Goal: Task Accomplishment & Management: Manage account settings

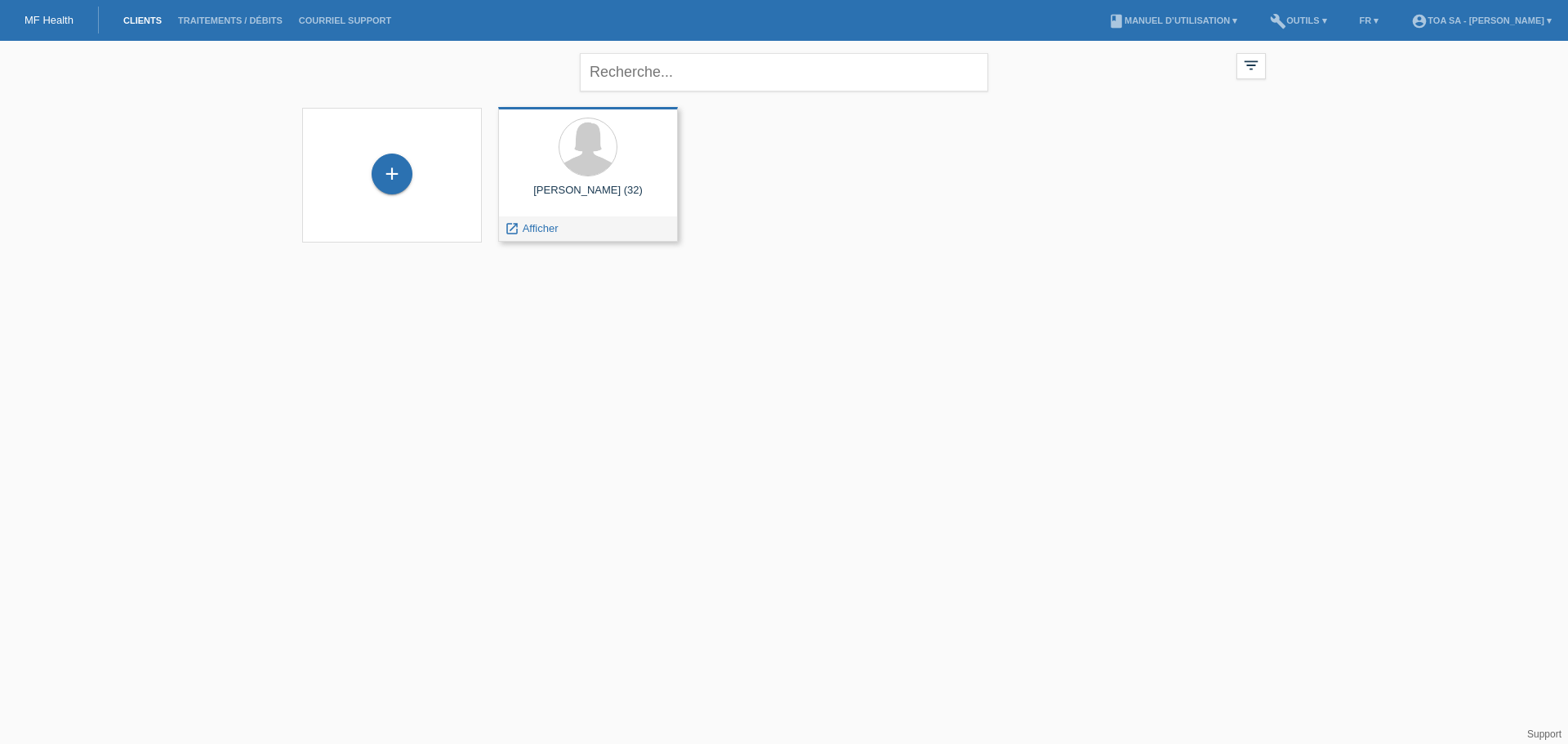
click at [619, 213] on div "[PERSON_NAME] (32) launch Afficher" at bounding box center [588, 174] width 179 height 134
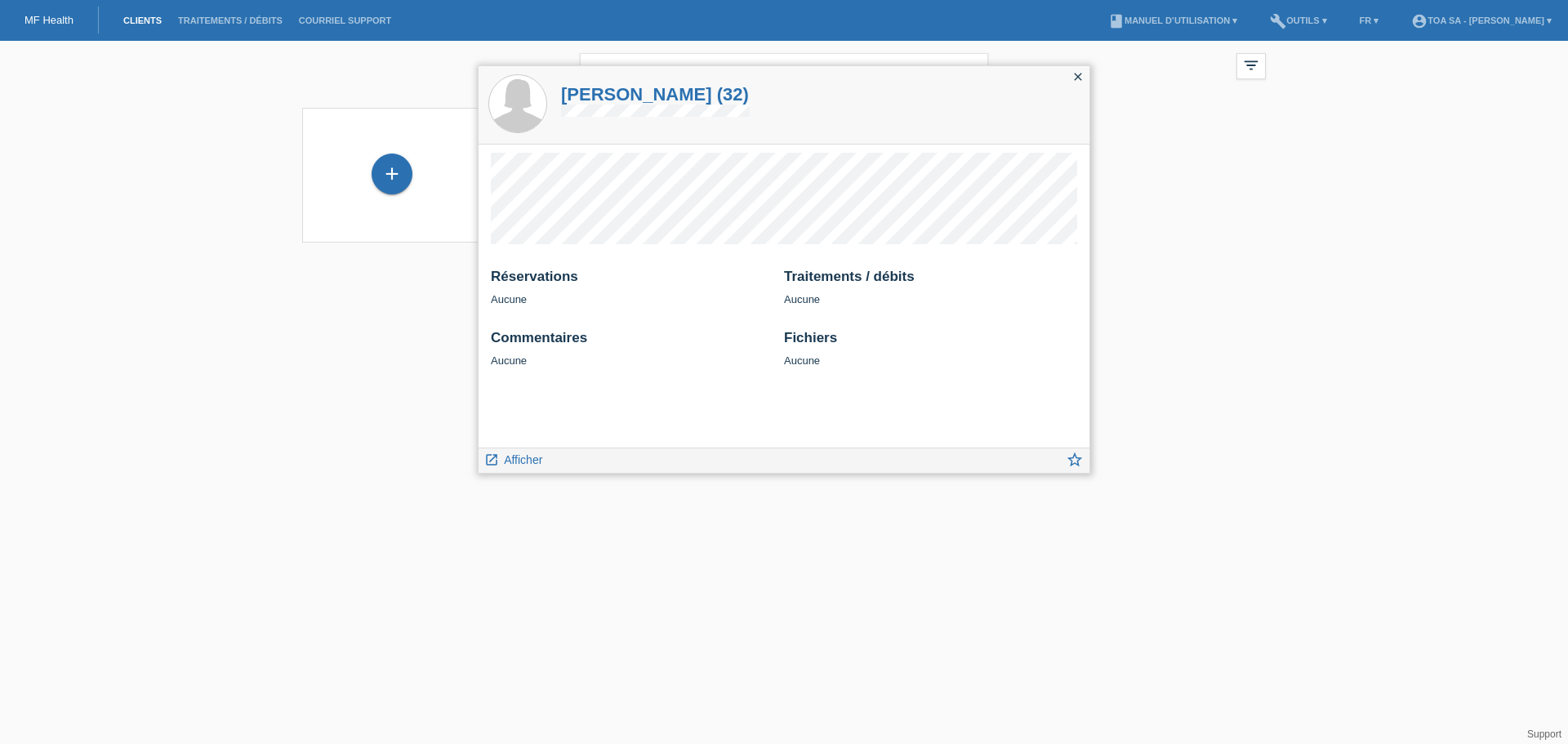
click at [1083, 83] on icon "close" at bounding box center [1078, 77] width 13 height 13
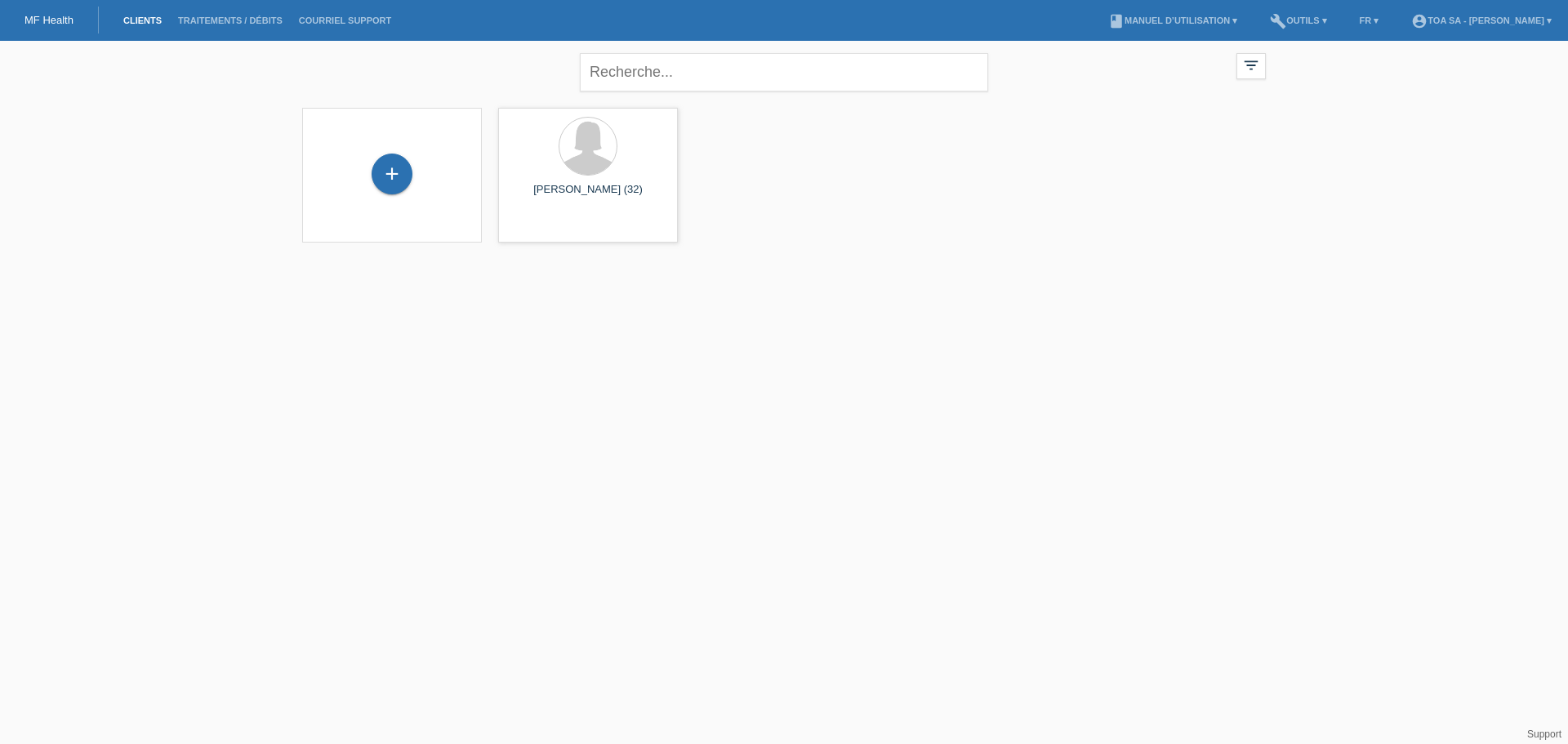
click at [206, 29] on li "Traitements / débits" at bounding box center [230, 21] width 121 height 41
click at [1529, 31] on li "account_circle TOA SA - [PERSON_NAME] ▾" at bounding box center [1481, 21] width 157 height 41
click at [1529, 24] on link "account_circle TOA SA - [PERSON_NAME] ▾" at bounding box center [1481, 20] width 157 height 10
click at [1530, 21] on link "account_circle TOA SA - [PERSON_NAME] ▾" at bounding box center [1481, 20] width 157 height 10
click at [1352, 11] on li "FR ▾" at bounding box center [1370, 21] width 36 height 41
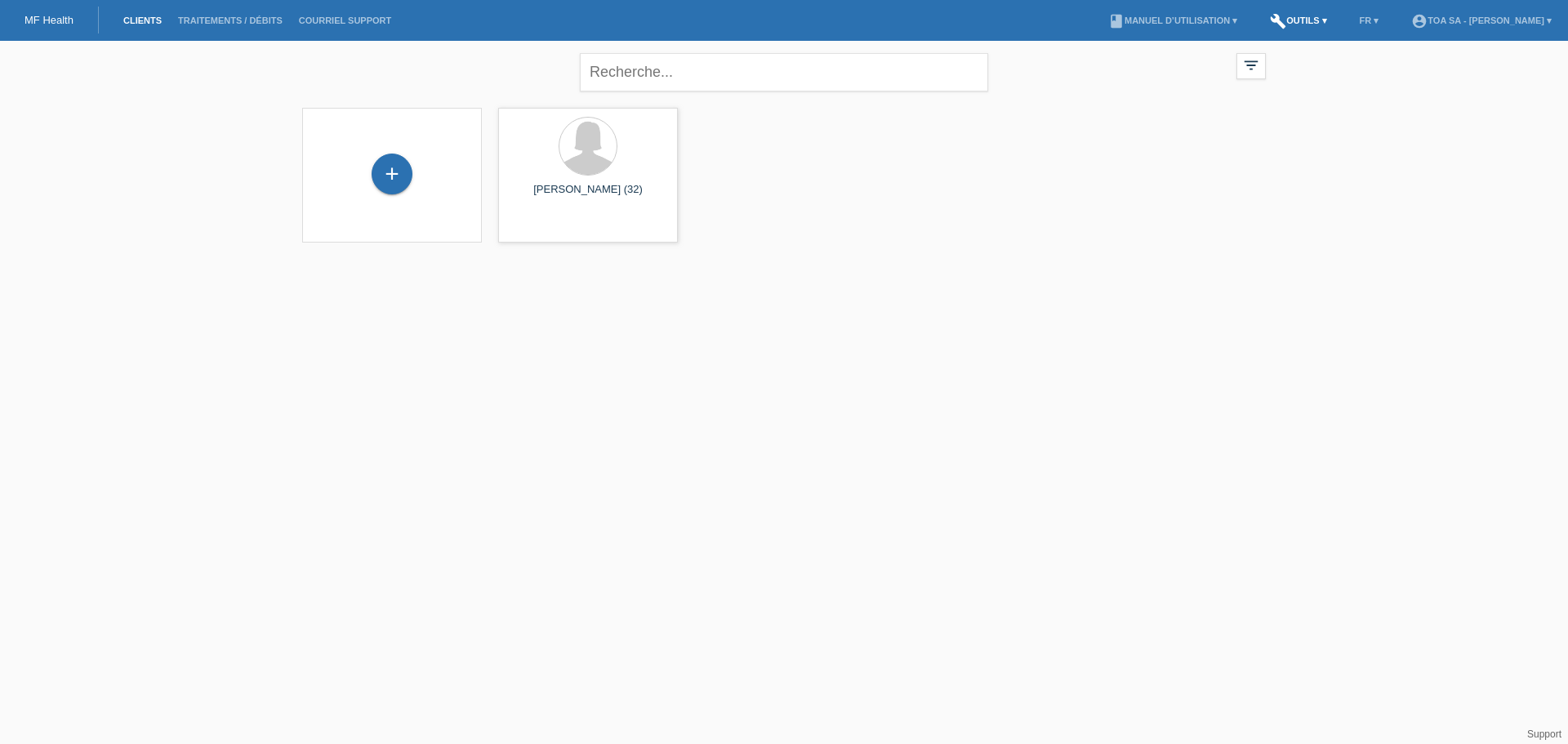
click at [1262, 18] on link "build Outils ▾" at bounding box center [1298, 20] width 73 height 10
click at [1262, 19] on link "build Outils ▾" at bounding box center [1298, 20] width 73 height 10
click at [1260, 58] on span "Paramètres" at bounding box center [1260, 62] width 60 height 20
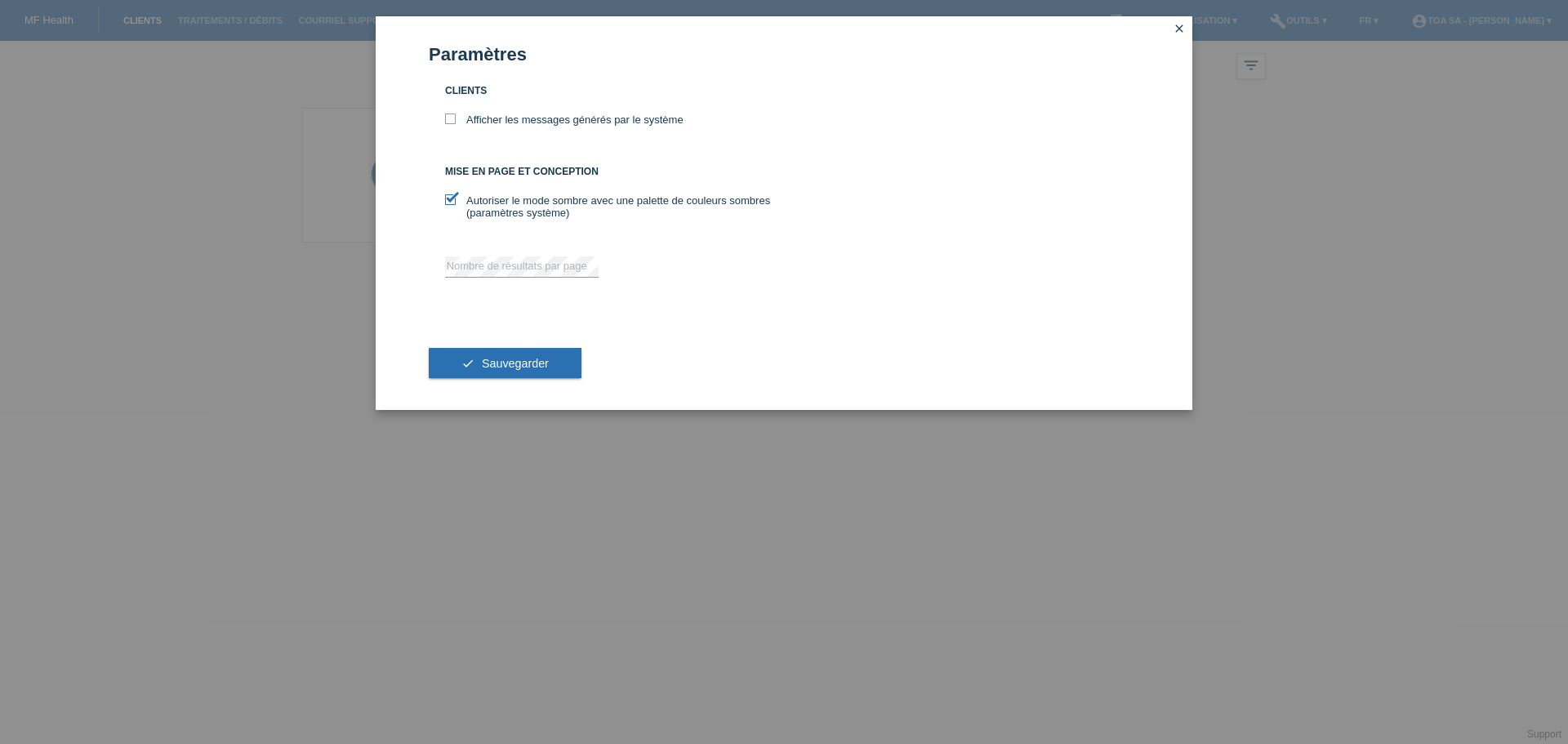
click at [1178, 31] on icon "close" at bounding box center [1179, 28] width 13 height 13
